Goal: Find specific page/section: Find specific page/section

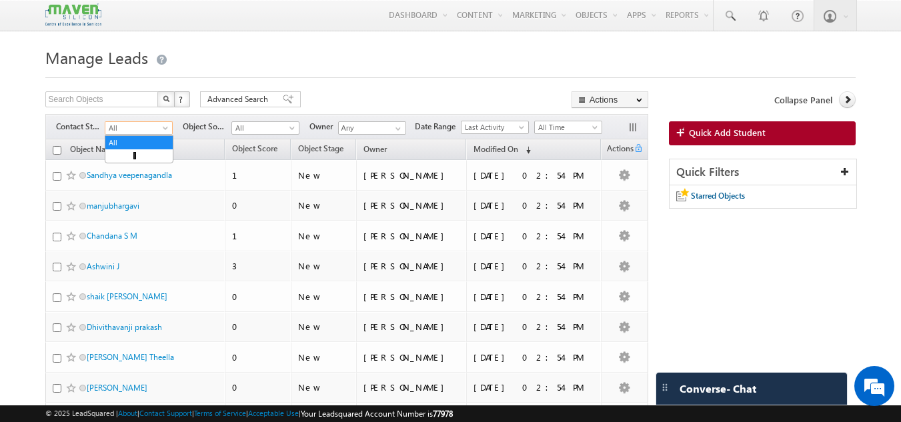
click at [133, 130] on span "All" at bounding box center [136, 128] width 63 height 12
click at [416, 92] on div "Search Objects X ? 107 results found Advanced Search Advanced Search Advanced s…" at bounding box center [346, 100] width 603 height 19
click at [261, 128] on span "All" at bounding box center [263, 128] width 63 height 12
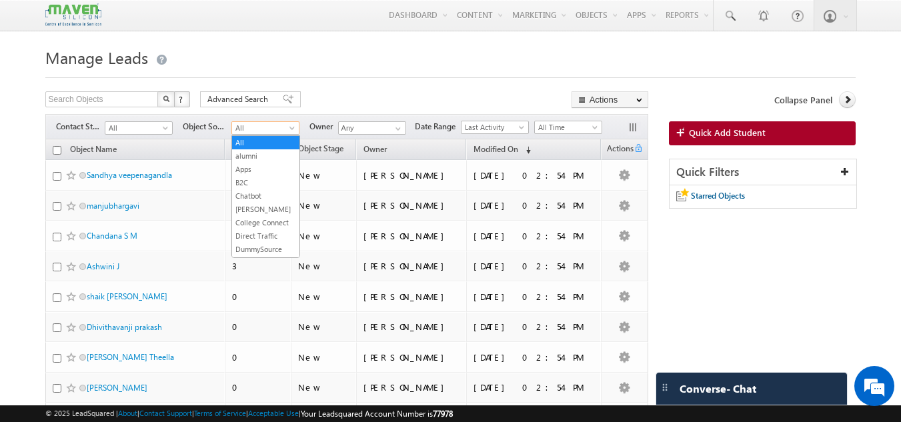
click at [188, 63] on h1 "Manage Leads" at bounding box center [450, 56] width 811 height 26
click at [155, 133] on span "All" at bounding box center [136, 128] width 63 height 12
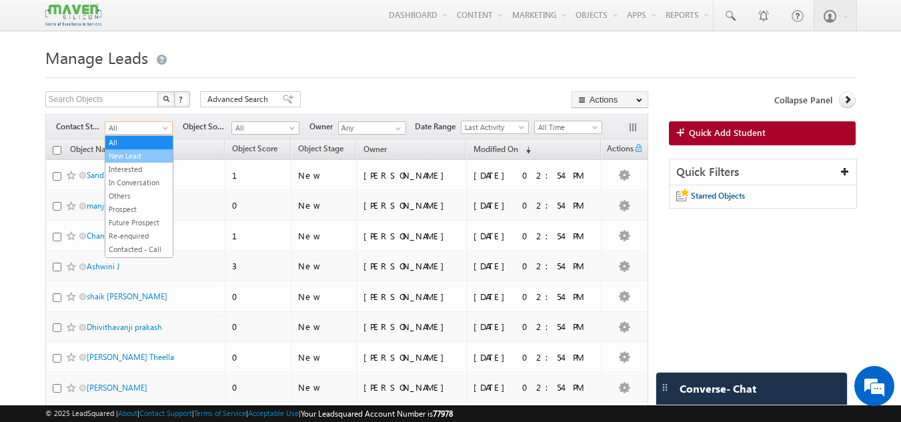
click at [141, 159] on link "New Lead" at bounding box center [138, 156] width 67 height 12
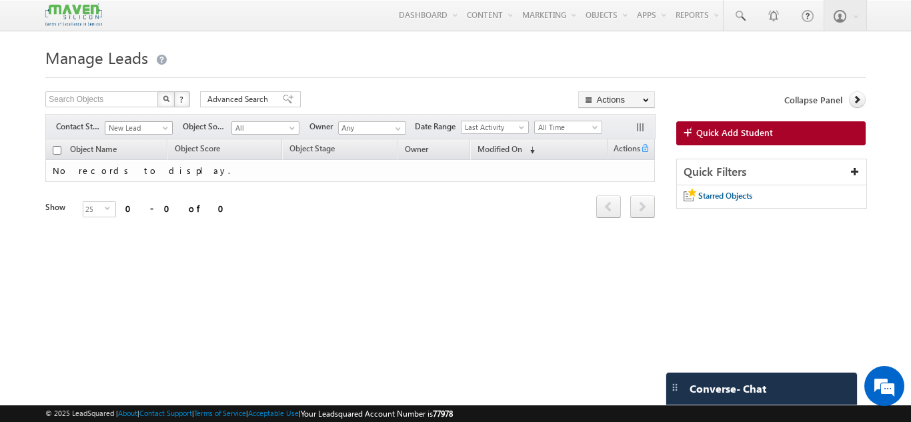
click at [160, 131] on span "New Lead" at bounding box center [136, 128] width 63 height 12
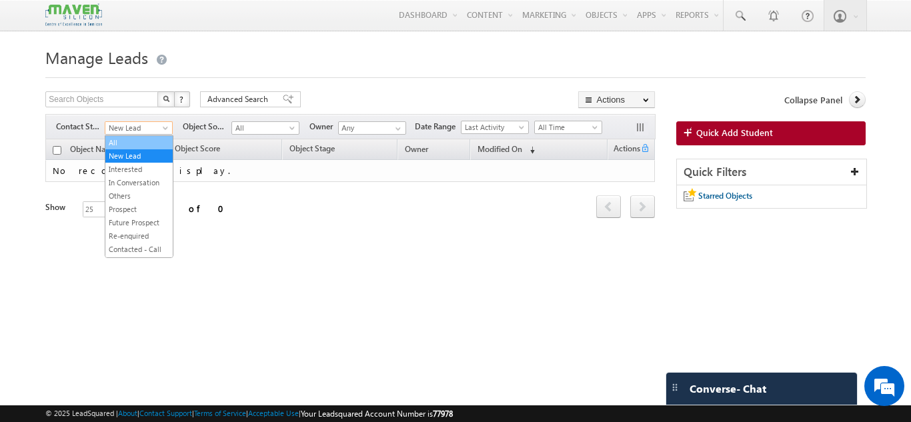
click at [133, 141] on link "All" at bounding box center [138, 143] width 67 height 12
